Goal: Connect with others: Connect with others

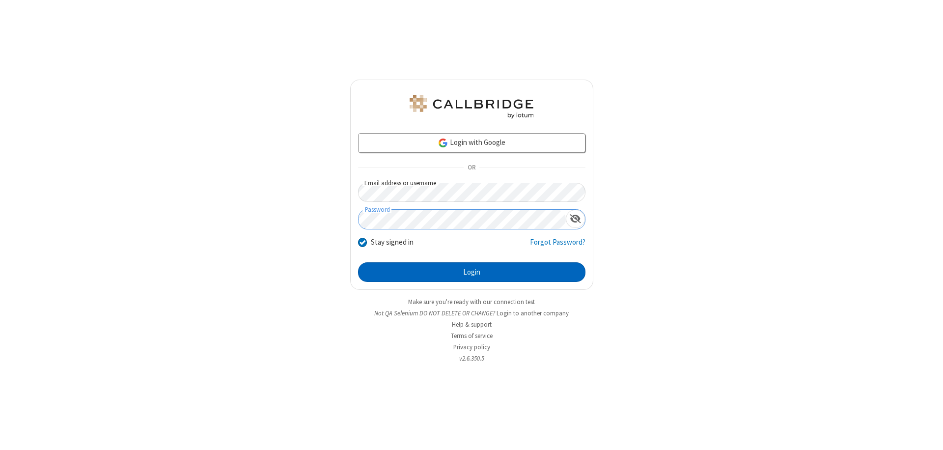
click at [471, 272] on button "Login" at bounding box center [471, 272] width 227 height 20
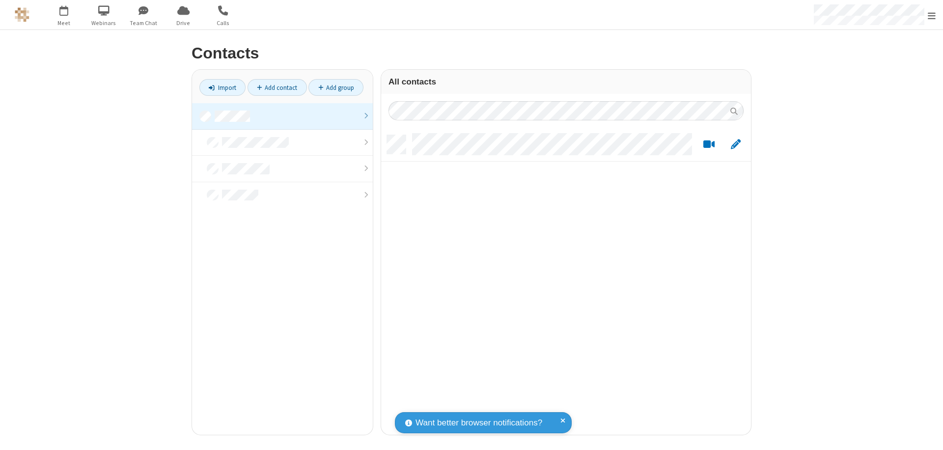
scroll to position [300, 362]
click at [282, 116] on link at bounding box center [282, 116] width 181 height 27
click at [277, 87] on link "Add contact" at bounding box center [277, 87] width 59 height 17
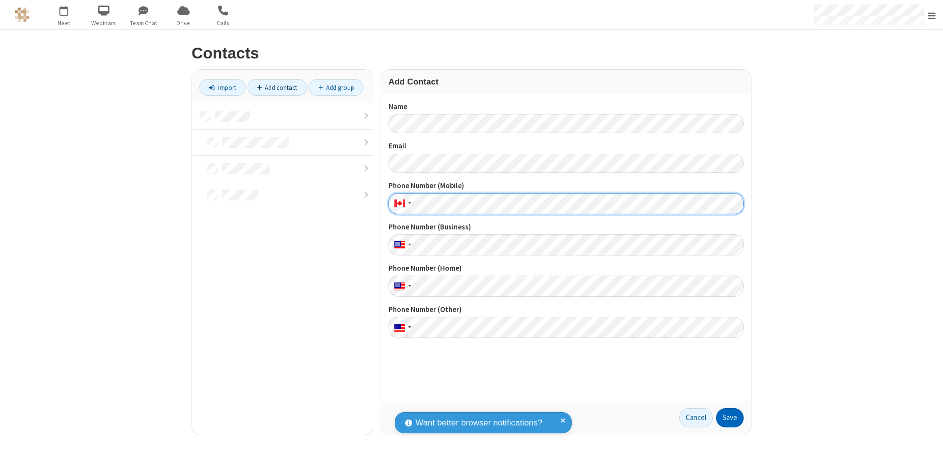
click at [730, 417] on button "Save" at bounding box center [730, 418] width 28 height 20
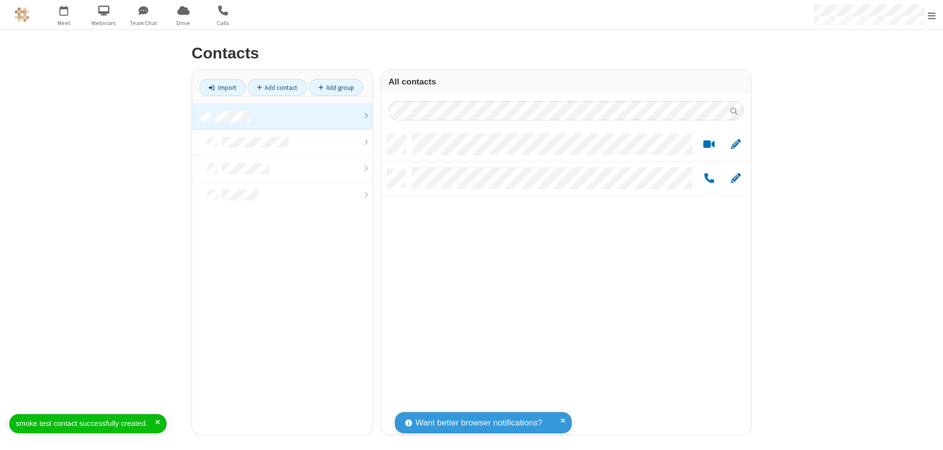
scroll to position [300, 362]
click at [277, 87] on link "Add contact" at bounding box center [277, 87] width 59 height 17
